Goal: Information Seeking & Learning: Learn about a topic

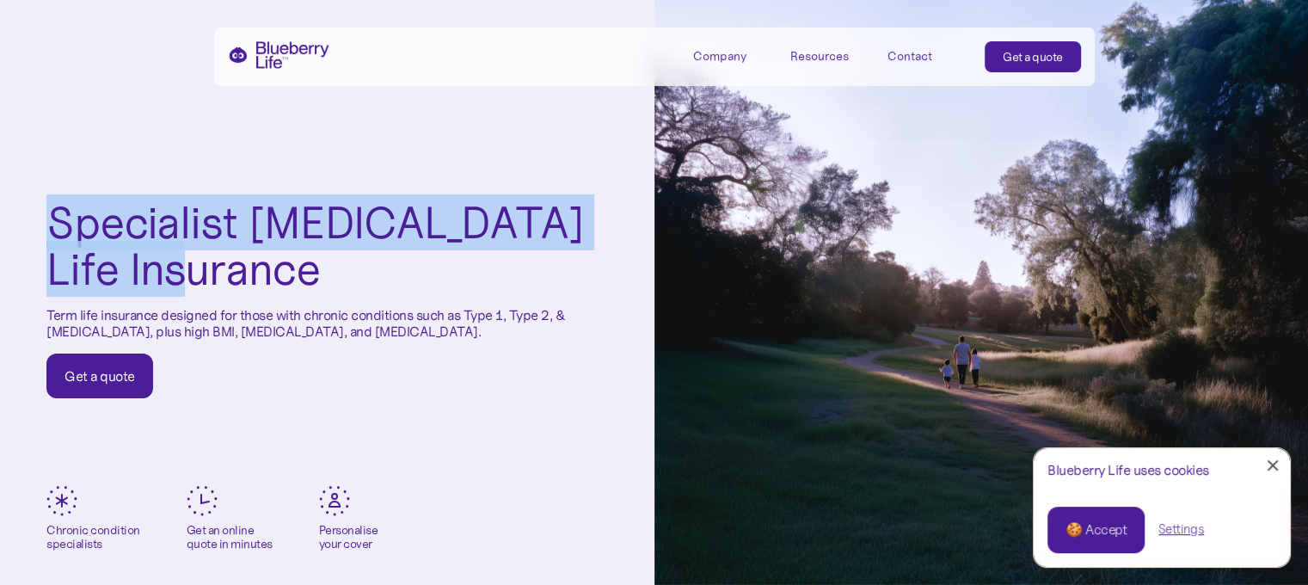
drag, startPoint x: 34, startPoint y: 212, endPoint x: 237, endPoint y: 277, distance: 212.9
click at [237, 277] on div "Specialist [MEDICAL_DATA] Life Insurance Term life insurance designed for those…" at bounding box center [327, 299] width 654 height 598
click at [237, 277] on h1 "Specialist [MEDICAL_DATA] Life Insurance" at bounding box center [326, 246] width 561 height 94
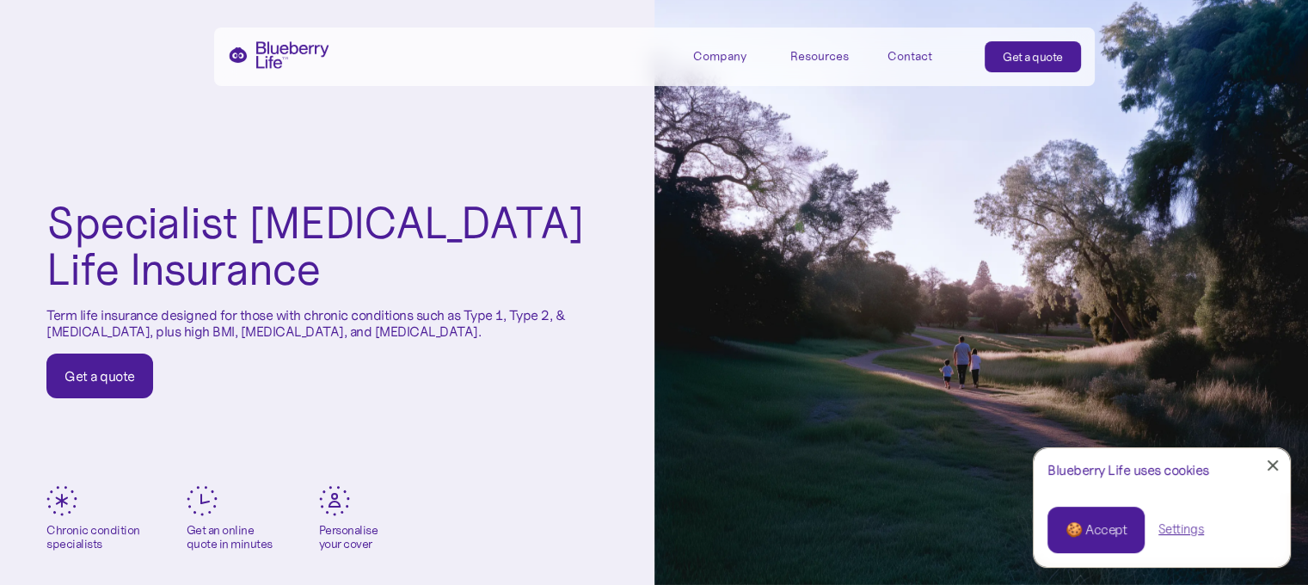
drag, startPoint x: 67, startPoint y: 310, endPoint x: 481, endPoint y: 347, distance: 416.0
click at [481, 347] on div "Specialist [MEDICAL_DATA] Life Insurance Term life insurance designed for those…" at bounding box center [326, 298] width 561 height 199
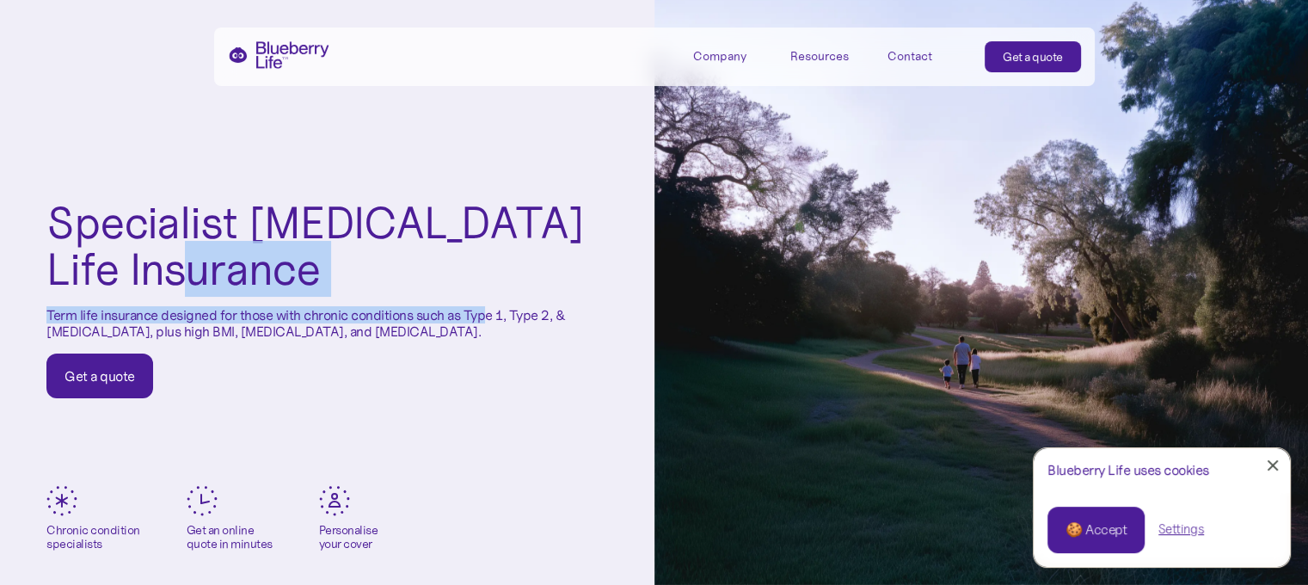
drag, startPoint x: 255, startPoint y: 292, endPoint x: 488, endPoint y: 320, distance: 234.6
click at [488, 320] on div "Specialist [MEDICAL_DATA] Life Insurance Term life insurance designed for those…" at bounding box center [326, 298] width 561 height 199
click at [488, 320] on p "Term life insurance designed for those with chronic conditions such as Type 1, …" at bounding box center [326, 323] width 561 height 33
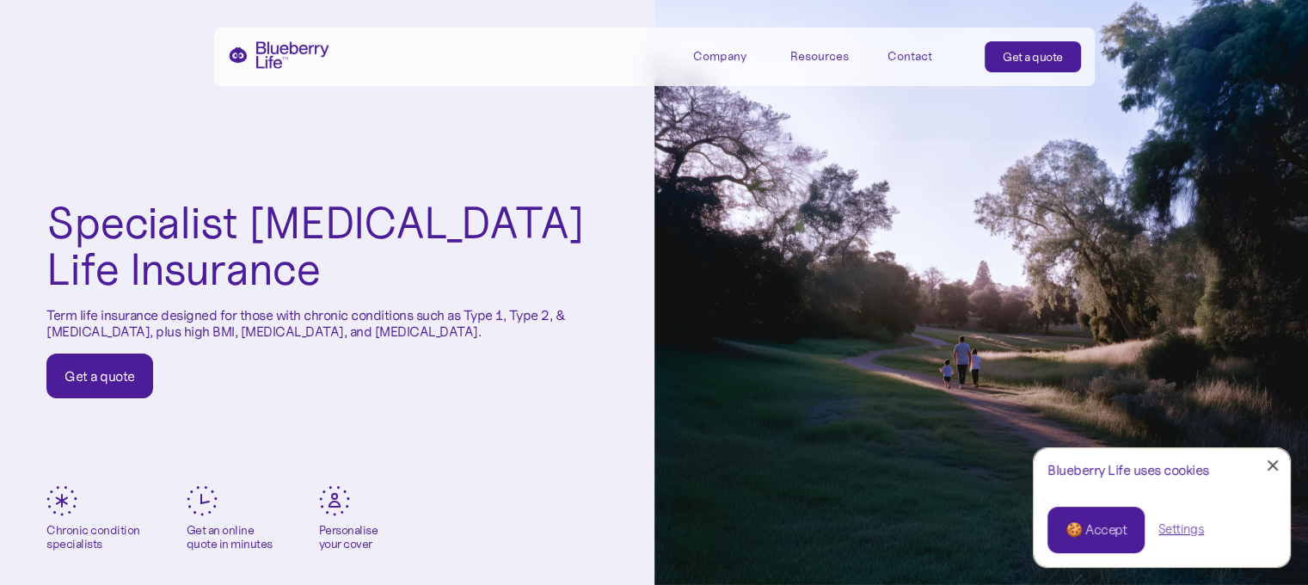
drag, startPoint x: 329, startPoint y: 315, endPoint x: 412, endPoint y: 333, distance: 84.5
click at [412, 333] on p "Term life insurance designed for those with chronic conditions such as Type 1, …" at bounding box center [326, 323] width 561 height 33
